Goal: Information Seeking & Learning: Learn about a topic

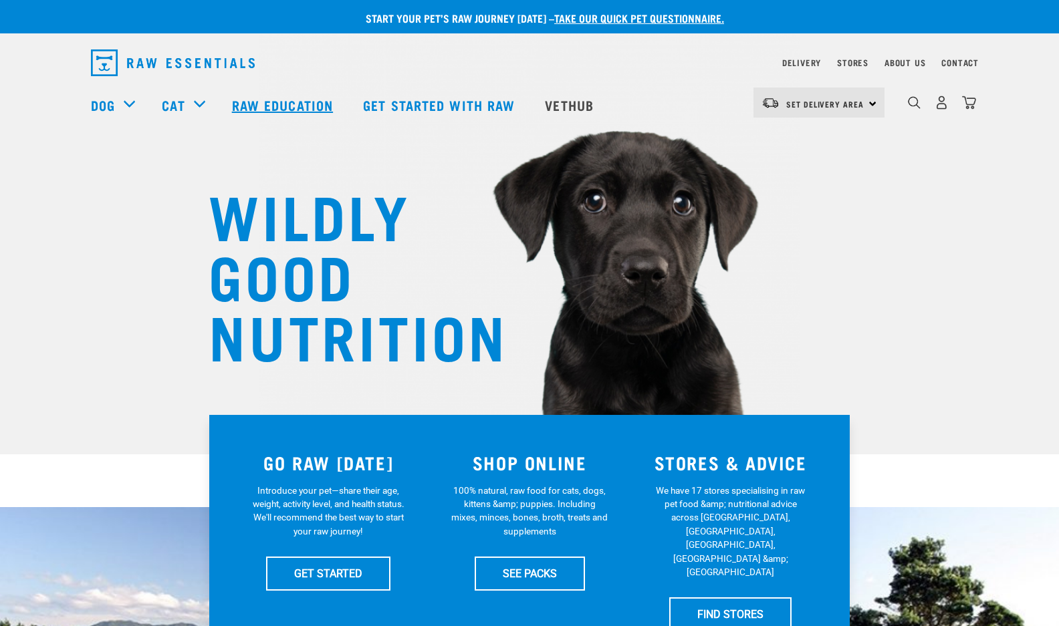
click at [297, 114] on link "Raw Education" at bounding box center [284, 104] width 131 height 53
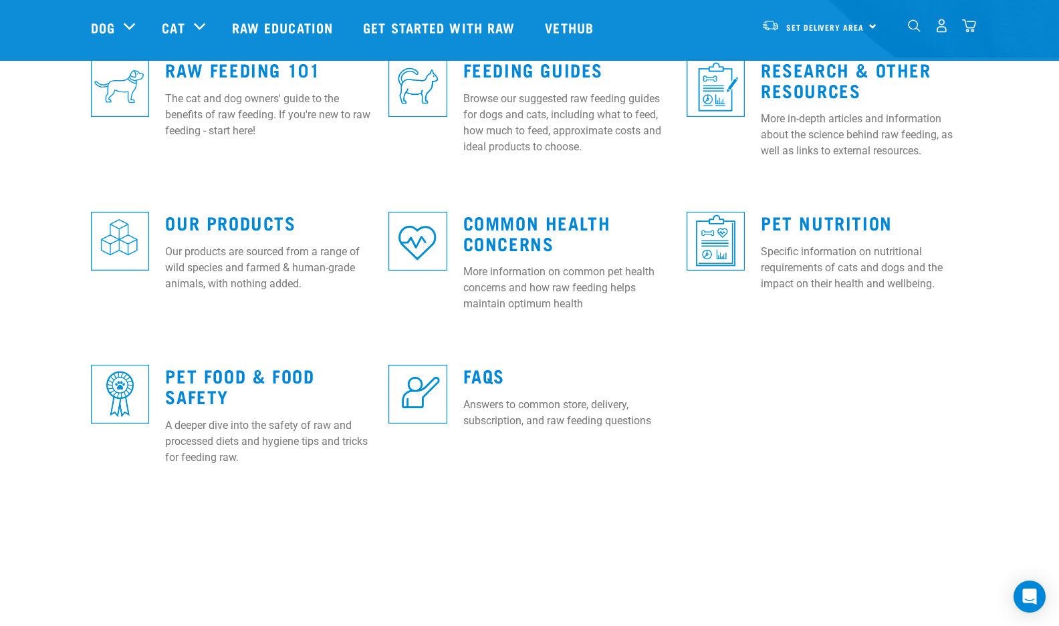
scroll to position [396, 0]
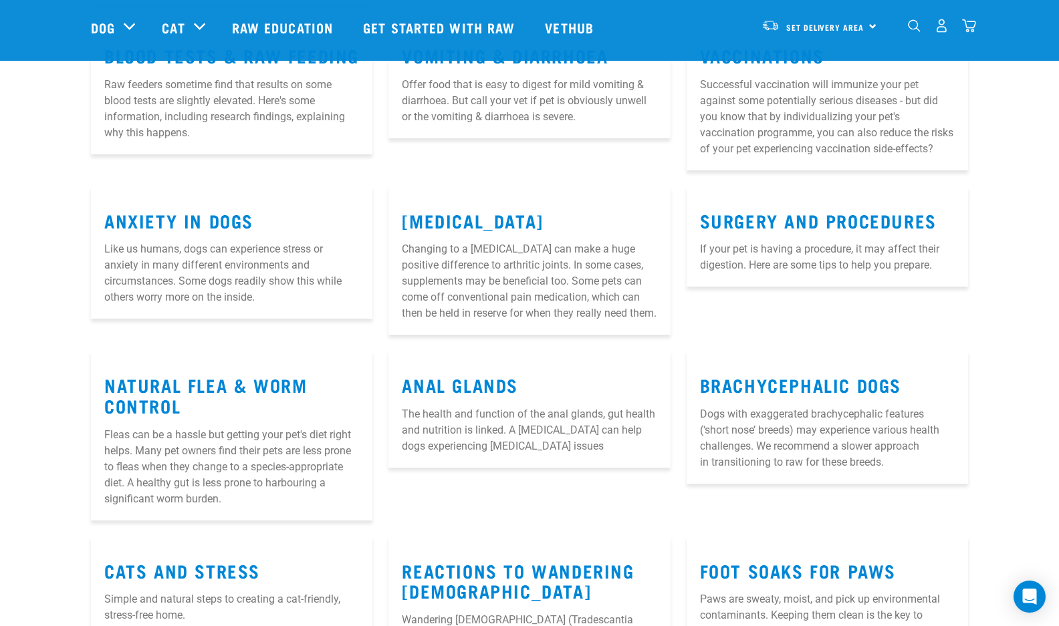
scroll to position [535, 0]
